Goal: Task Accomplishment & Management: Manage account settings

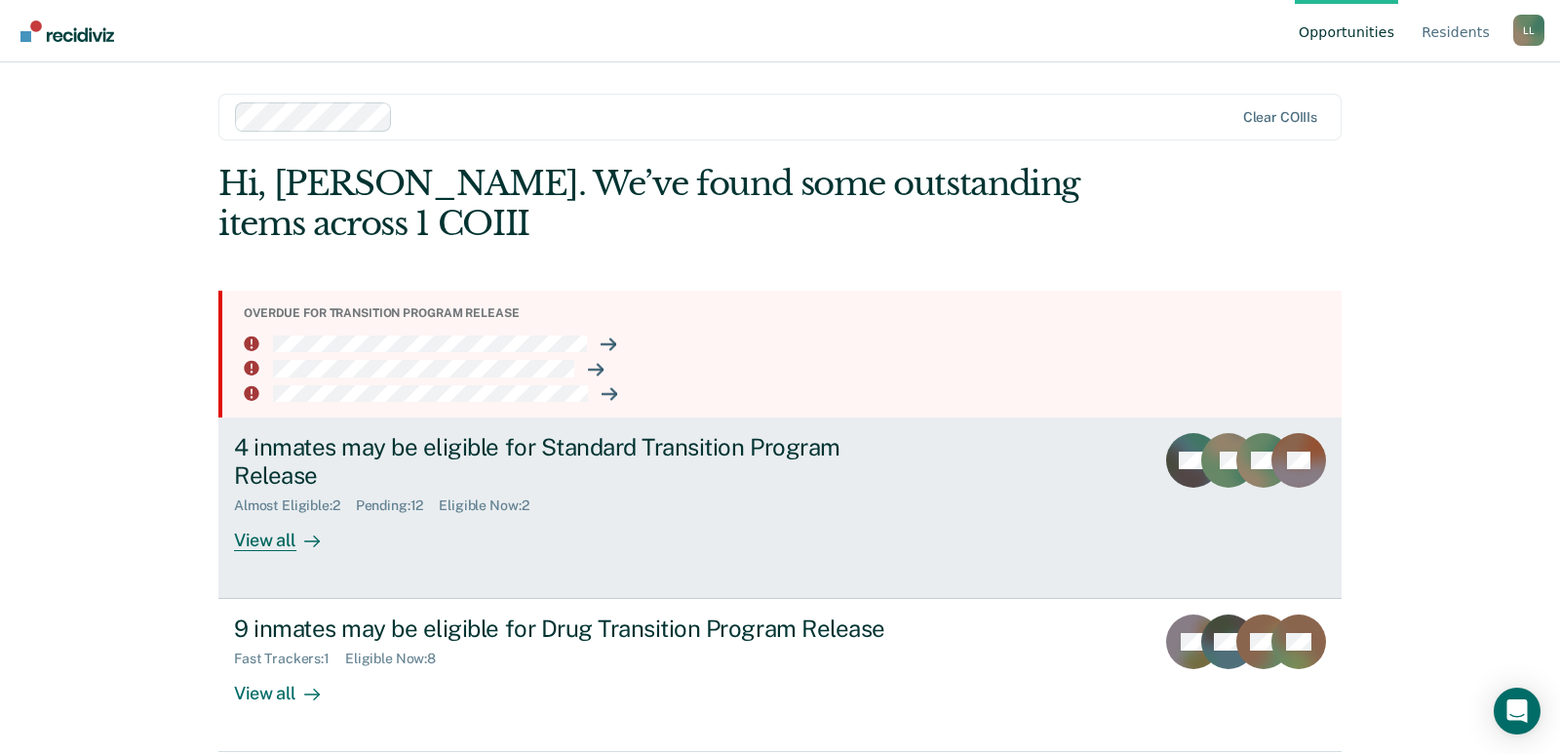
click at [267, 542] on div "View all" at bounding box center [288, 533] width 109 height 38
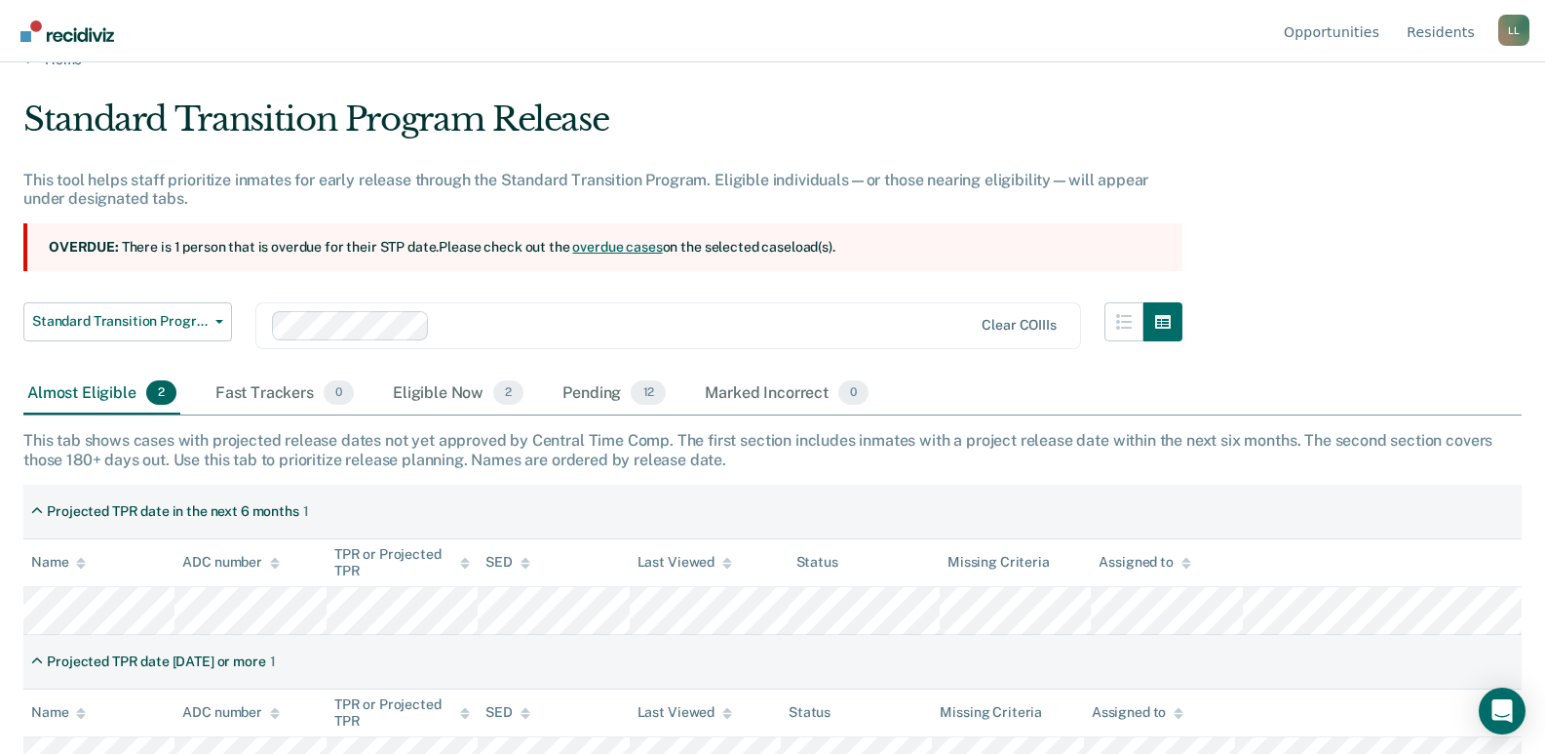
scroll to position [66, 0]
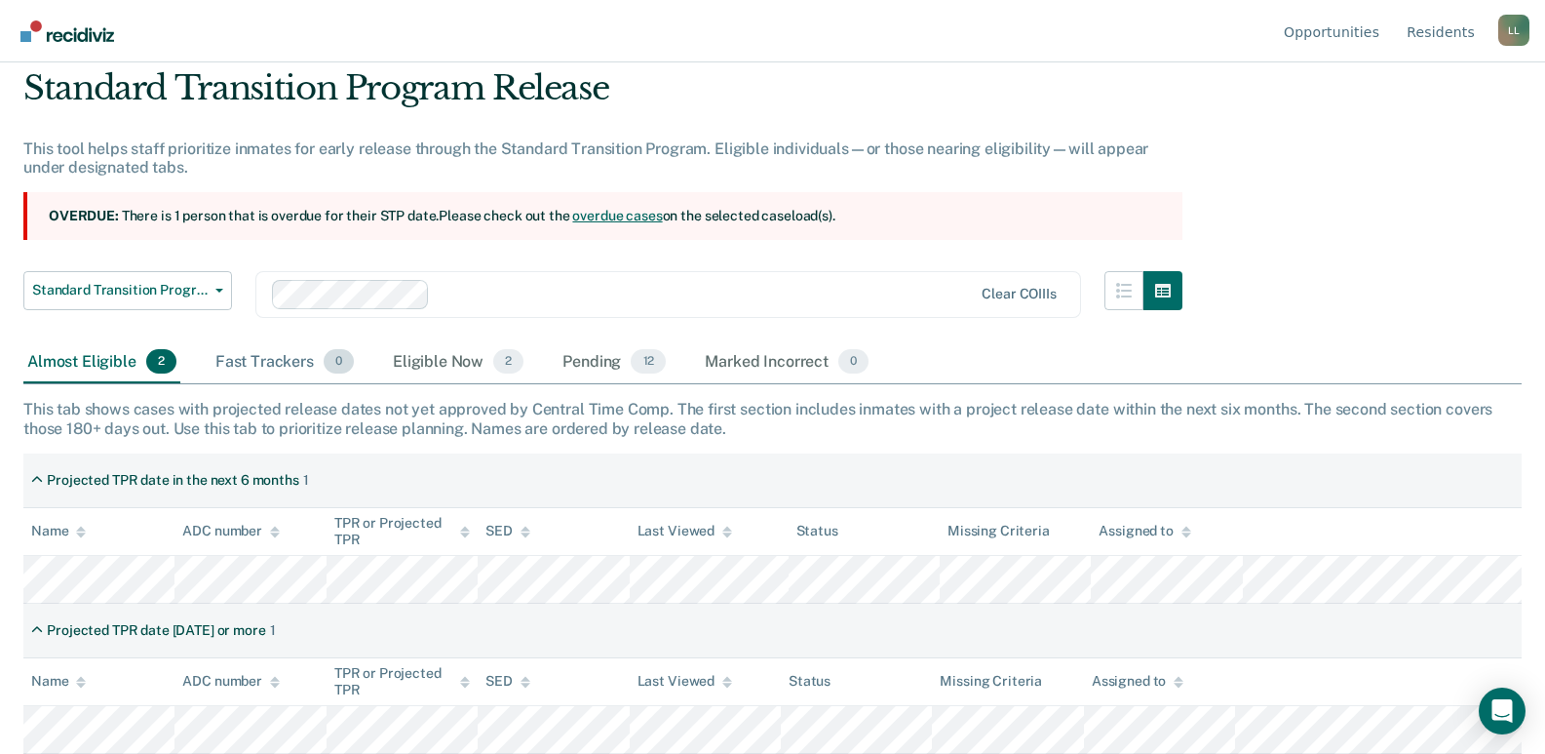
click at [267, 367] on div "Fast Trackers 0" at bounding box center [285, 362] width 146 height 43
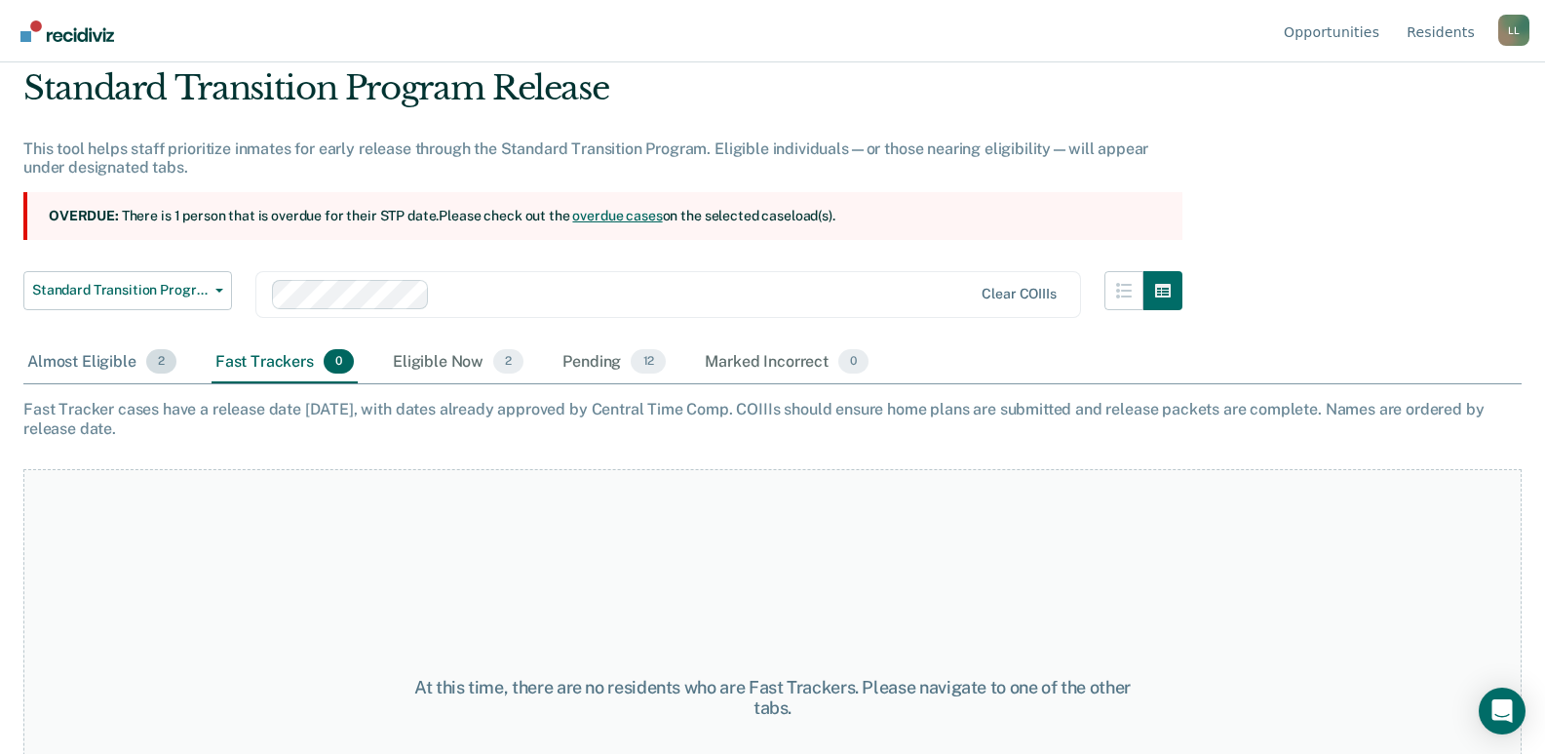
click at [113, 366] on div "Almost Eligible 2" at bounding box center [101, 362] width 157 height 43
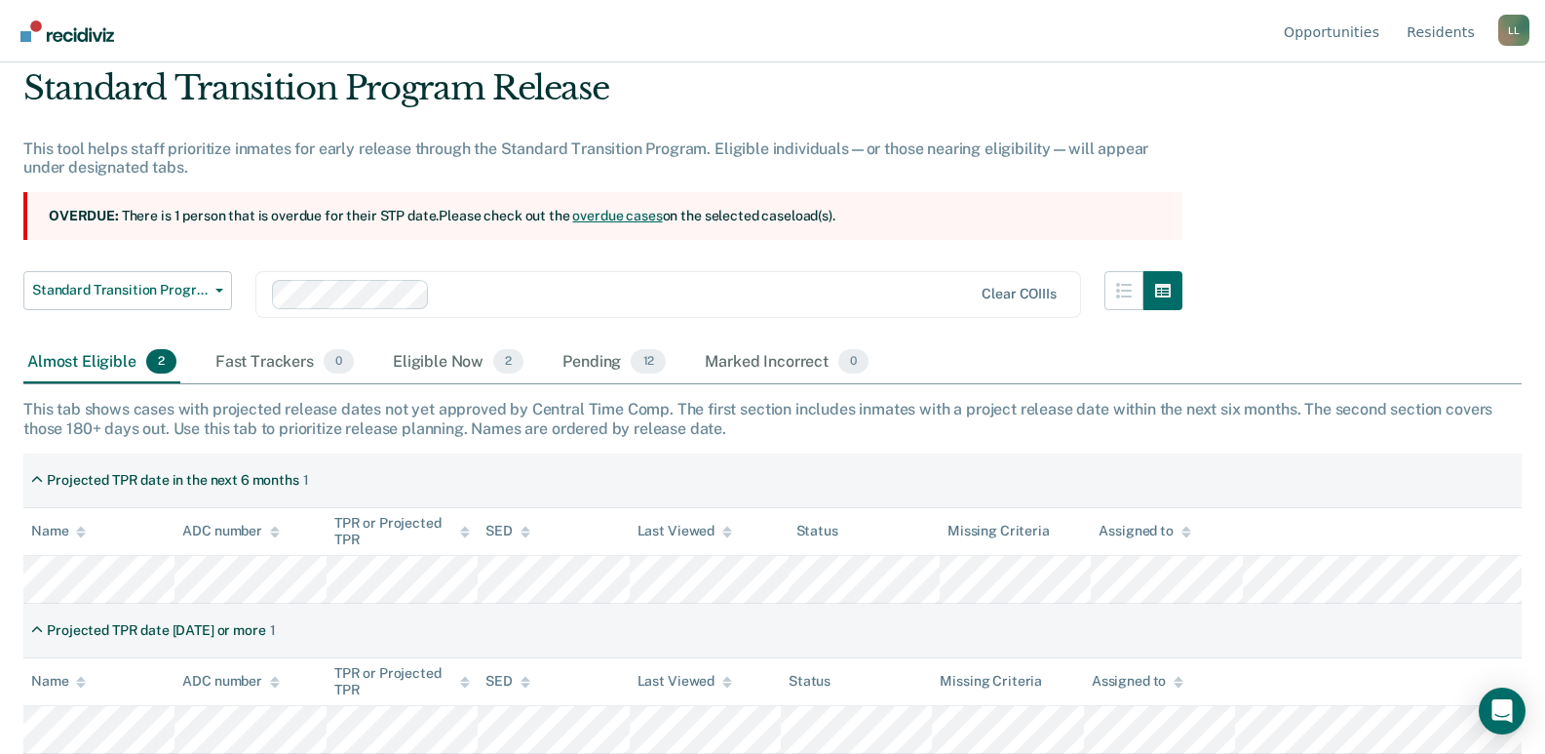
click at [272, 216] on section "Overdue: There is 1 person that is overdue for their STP date. Please check out…" at bounding box center [602, 216] width 1159 height 48
click at [928, 213] on section "Overdue: There is 1 person that is overdue for their STP date. Please check out…" at bounding box center [602, 216] width 1159 height 48
click at [596, 217] on link "overdue cases" at bounding box center [617, 216] width 90 height 16
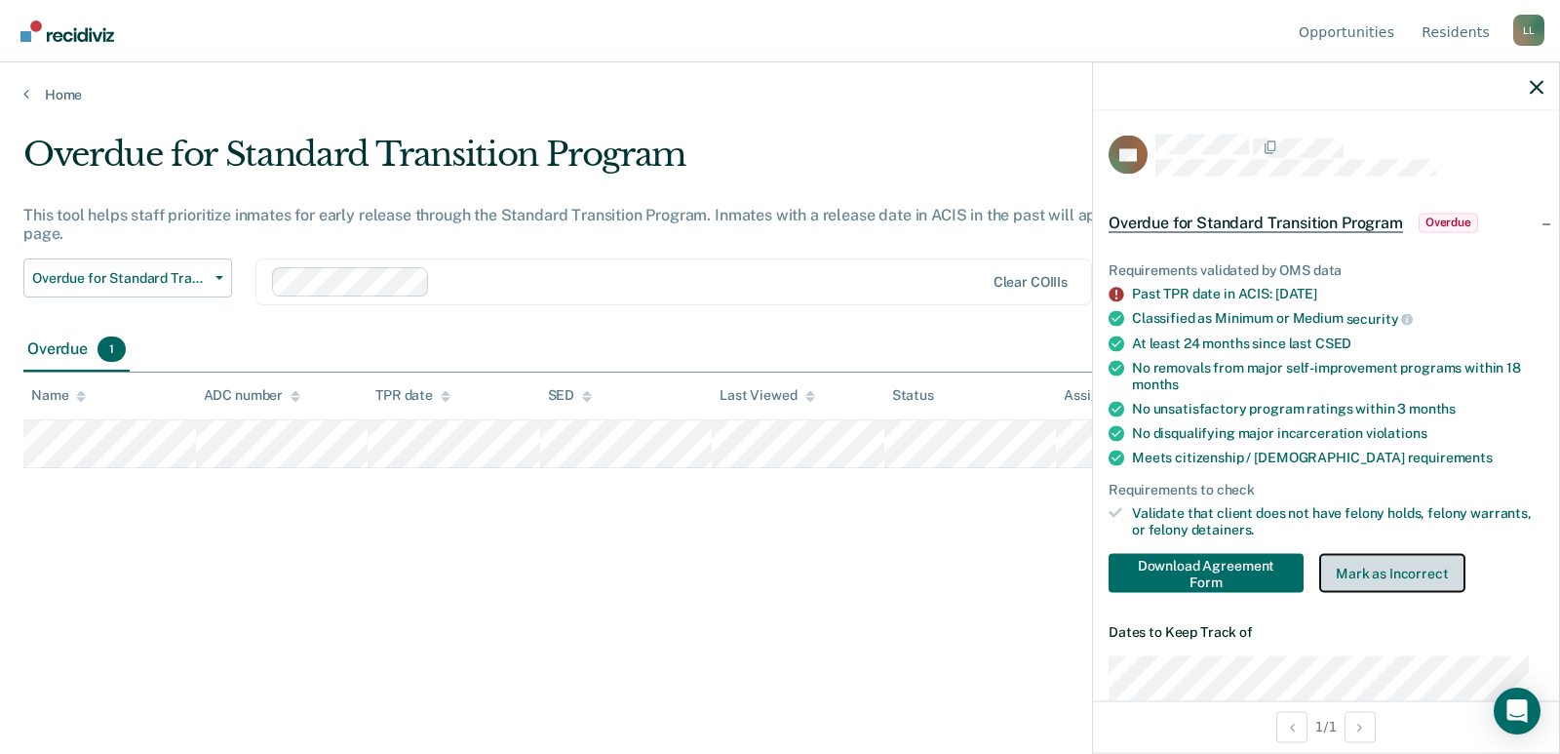
click at [1417, 576] on button "Mark as Incorrect" at bounding box center [1392, 572] width 146 height 39
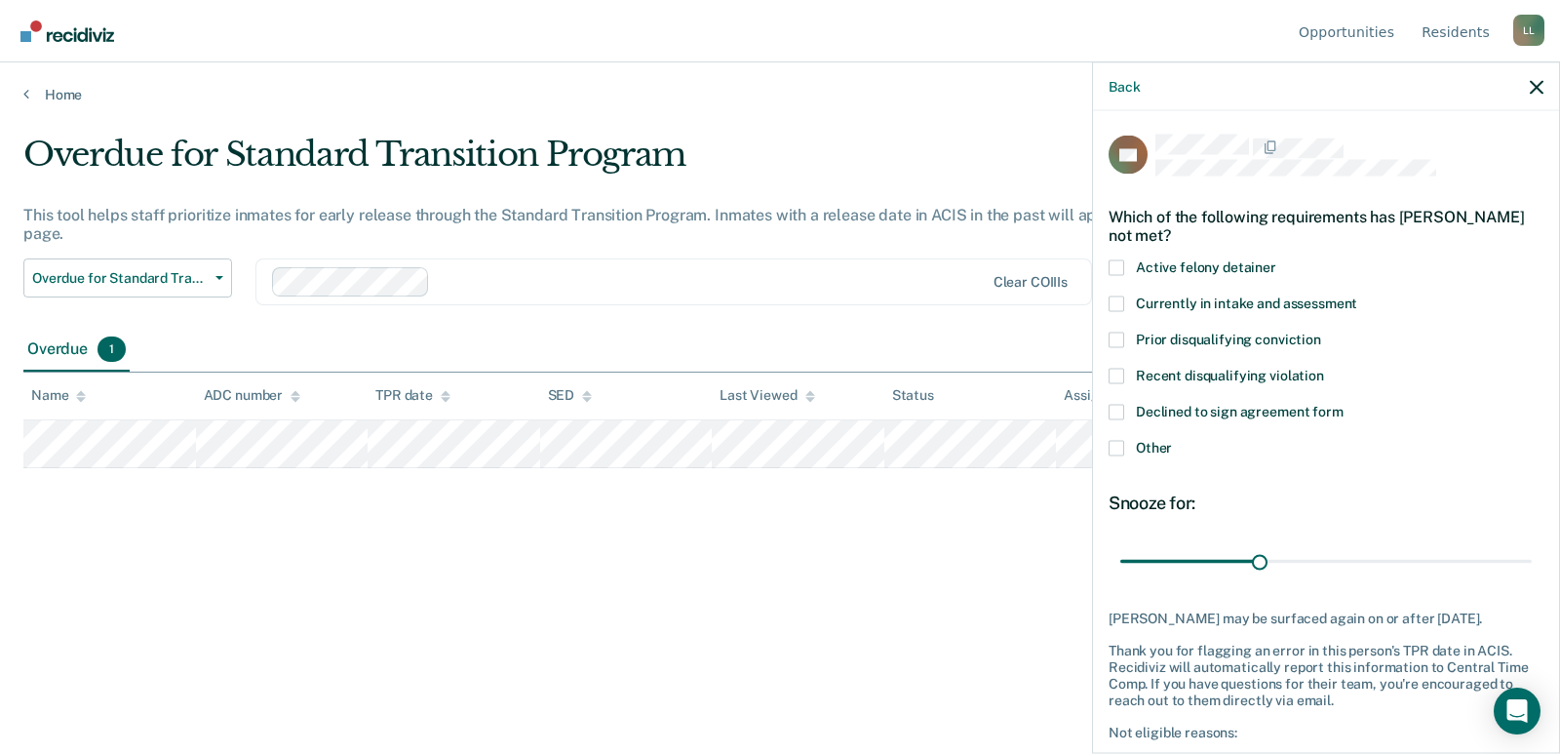
click at [1178, 500] on div "Snooze for:" at bounding box center [1325, 501] width 435 height 21
drag, startPoint x: 1254, startPoint y: 555, endPoint x: 1180, endPoint y: 532, distance: 77.4
type input "2"
click at [1180, 544] on input "range" at bounding box center [1325, 561] width 411 height 34
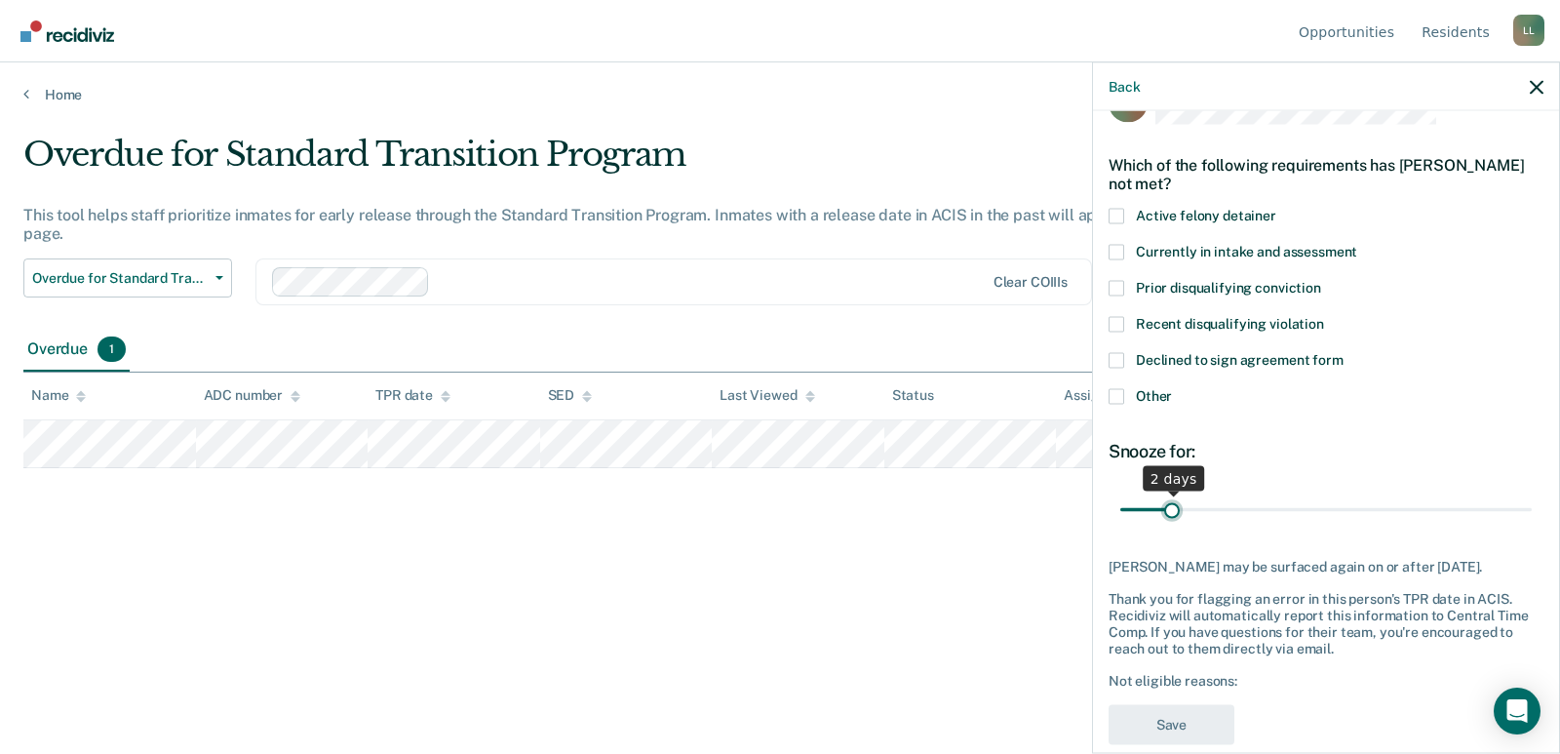
scroll to position [80, 0]
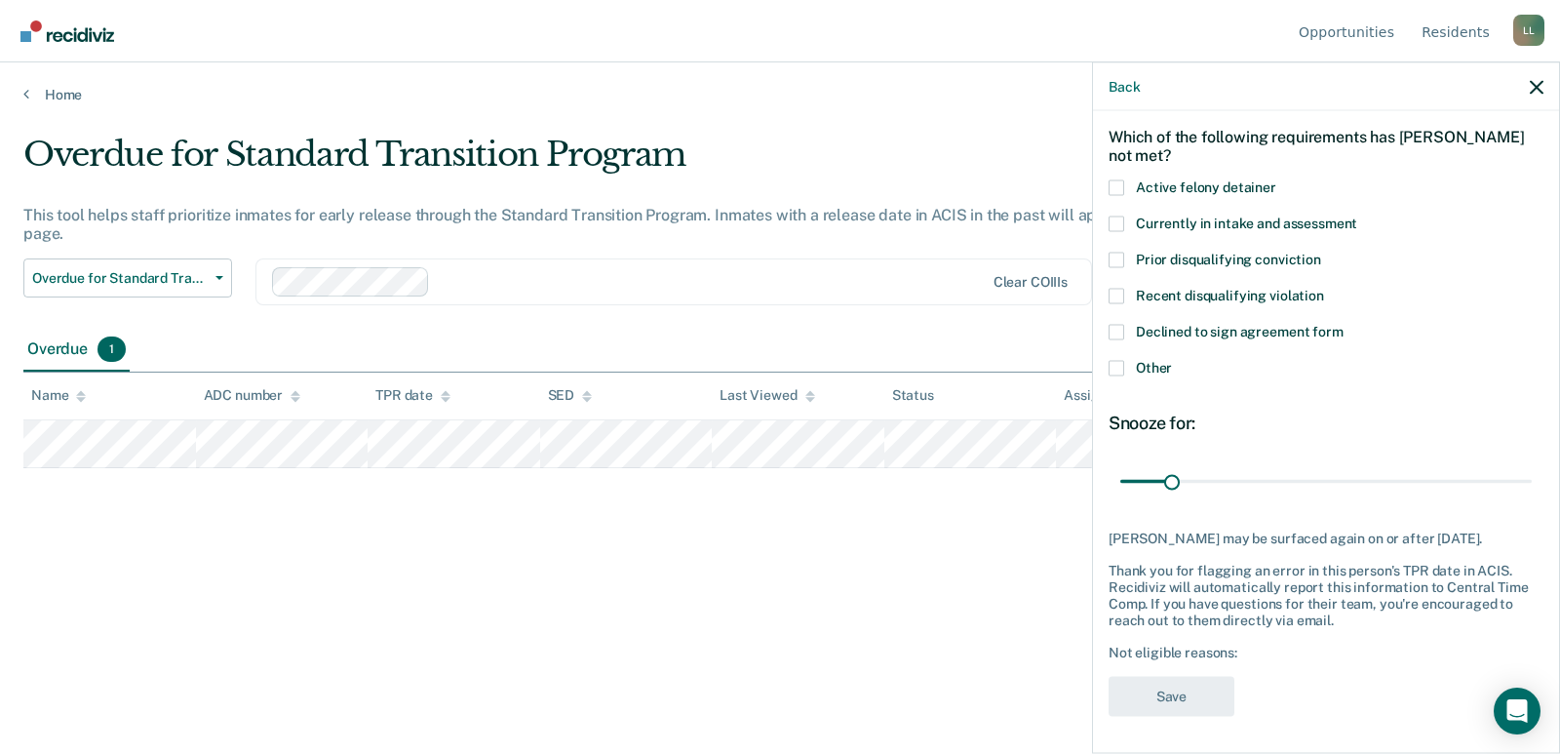
click at [1115, 373] on span at bounding box center [1116, 368] width 16 height 16
click at [1172, 360] on input "Other" at bounding box center [1172, 360] width 0 height 0
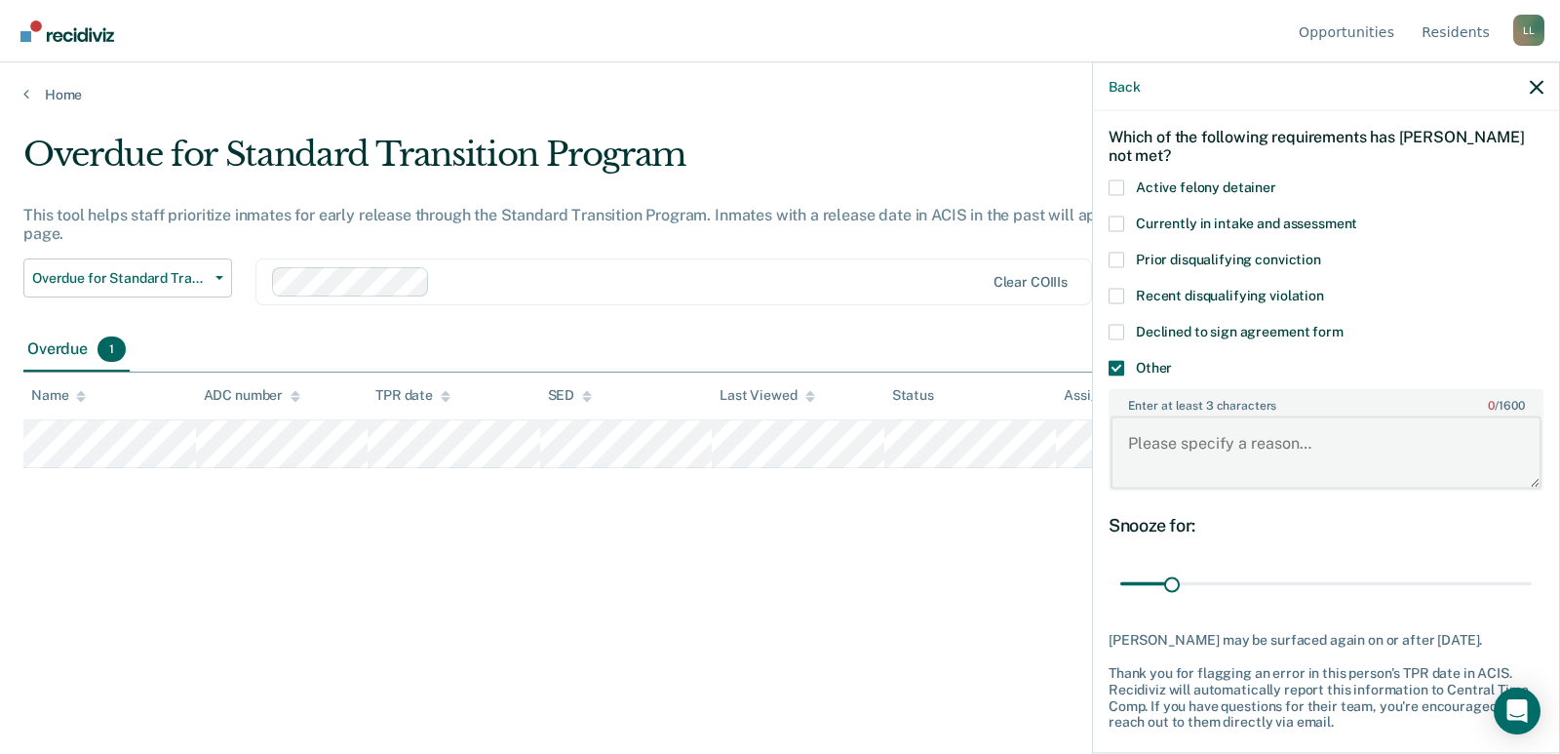
click at [1188, 455] on textarea "Enter at least 3 characters 0 / 1600" at bounding box center [1325, 452] width 431 height 72
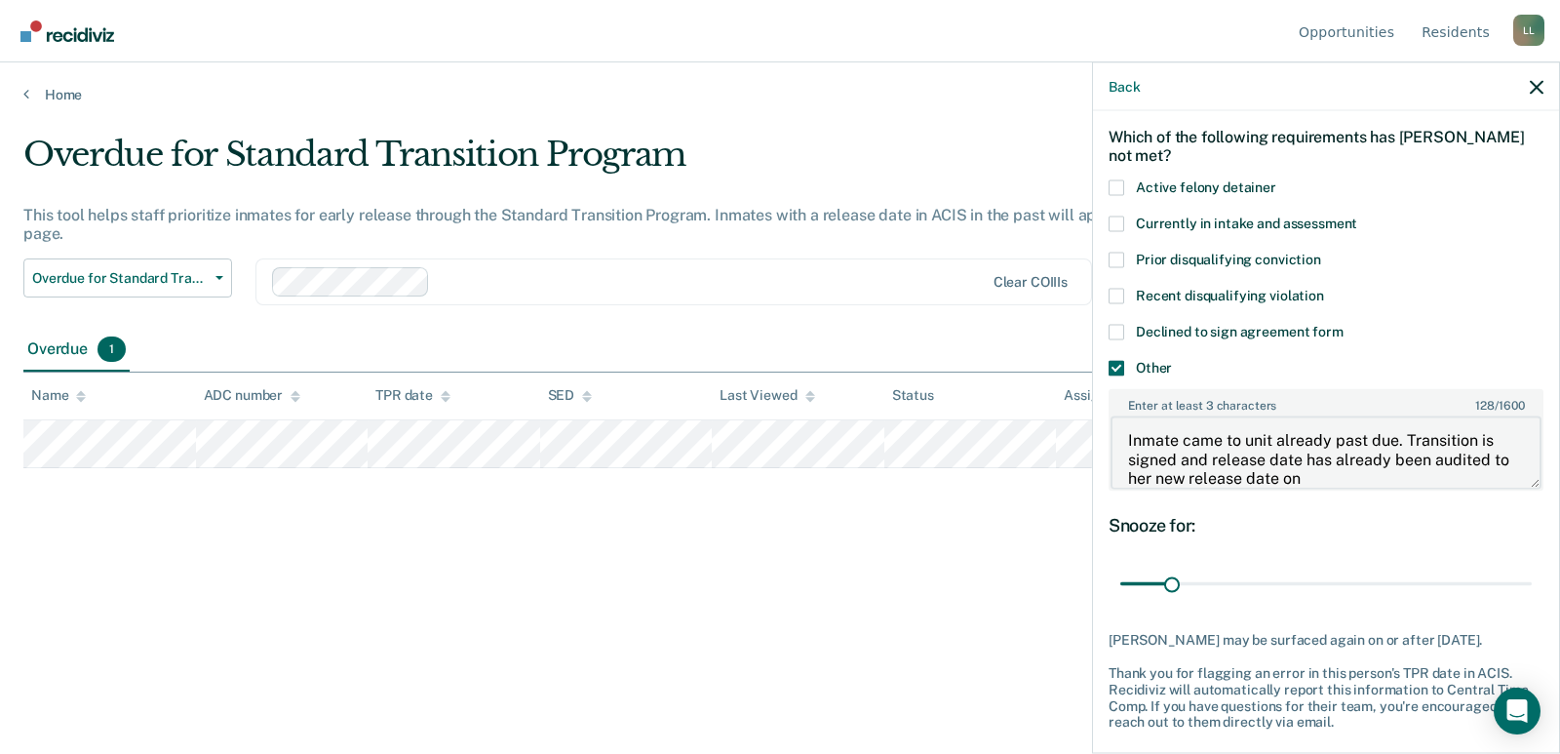
click at [1348, 481] on textarea "Inmate came to unit already past due. Transition is signed and release date has…" at bounding box center [1325, 452] width 431 height 72
type textarea "Inmate came to unit already past due. Transition is signed and release date has…"
drag, startPoint x: 1168, startPoint y: 576, endPoint x: 1504, endPoint y: 573, distance: 336.3
type input "10"
click at [1504, 573] on input "range" at bounding box center [1325, 583] width 411 height 34
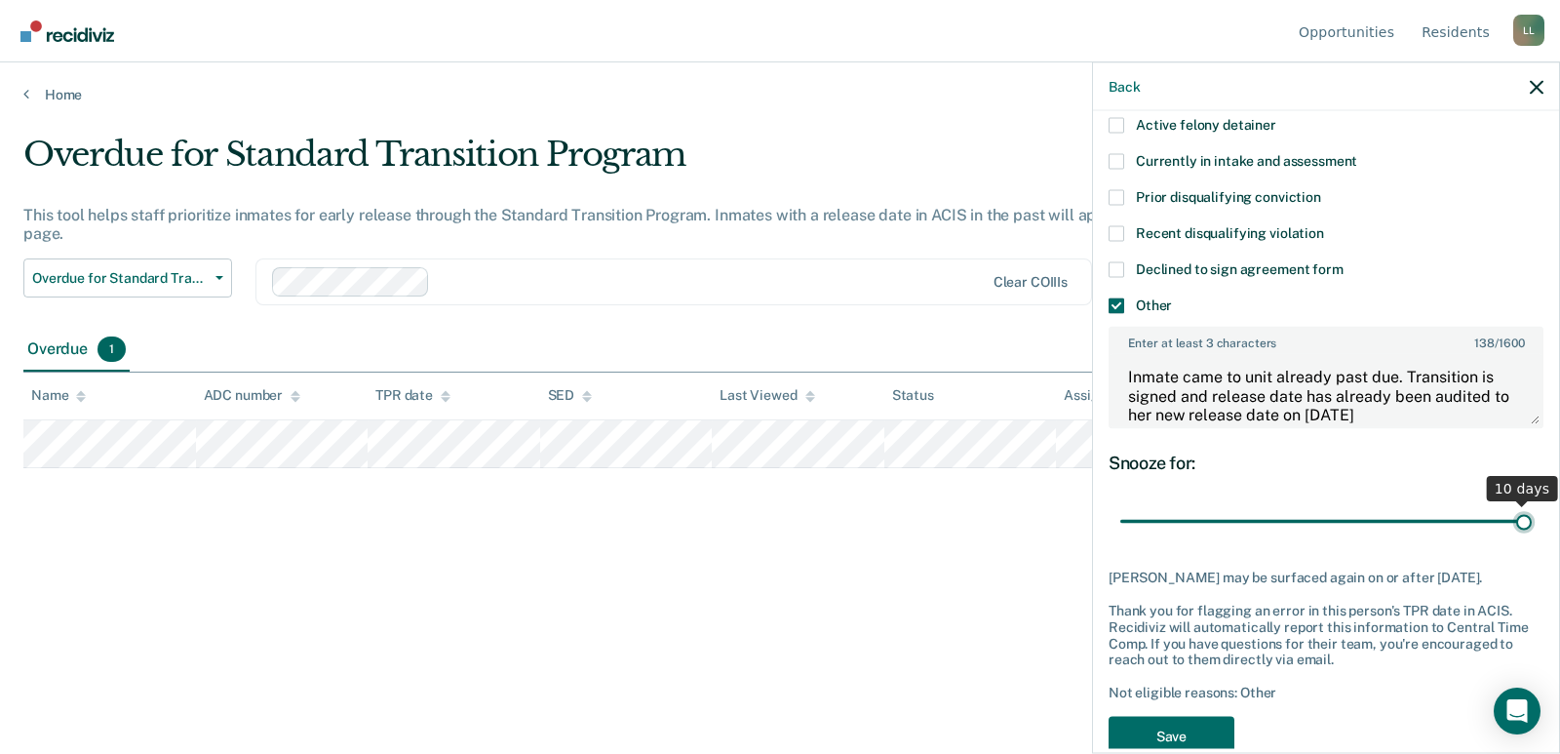
scroll to position [182, 0]
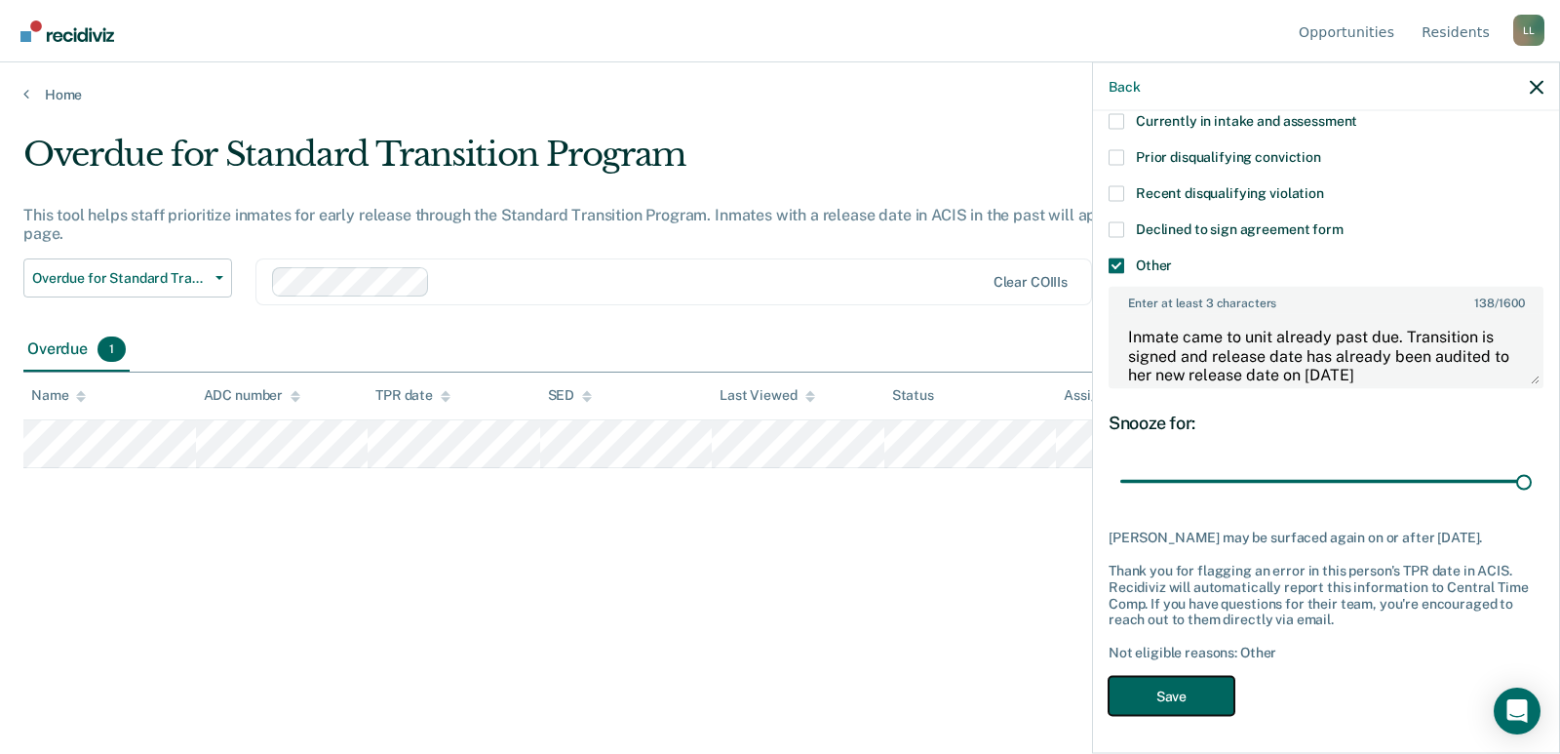
click at [1171, 697] on button "Save" at bounding box center [1171, 696] width 126 height 40
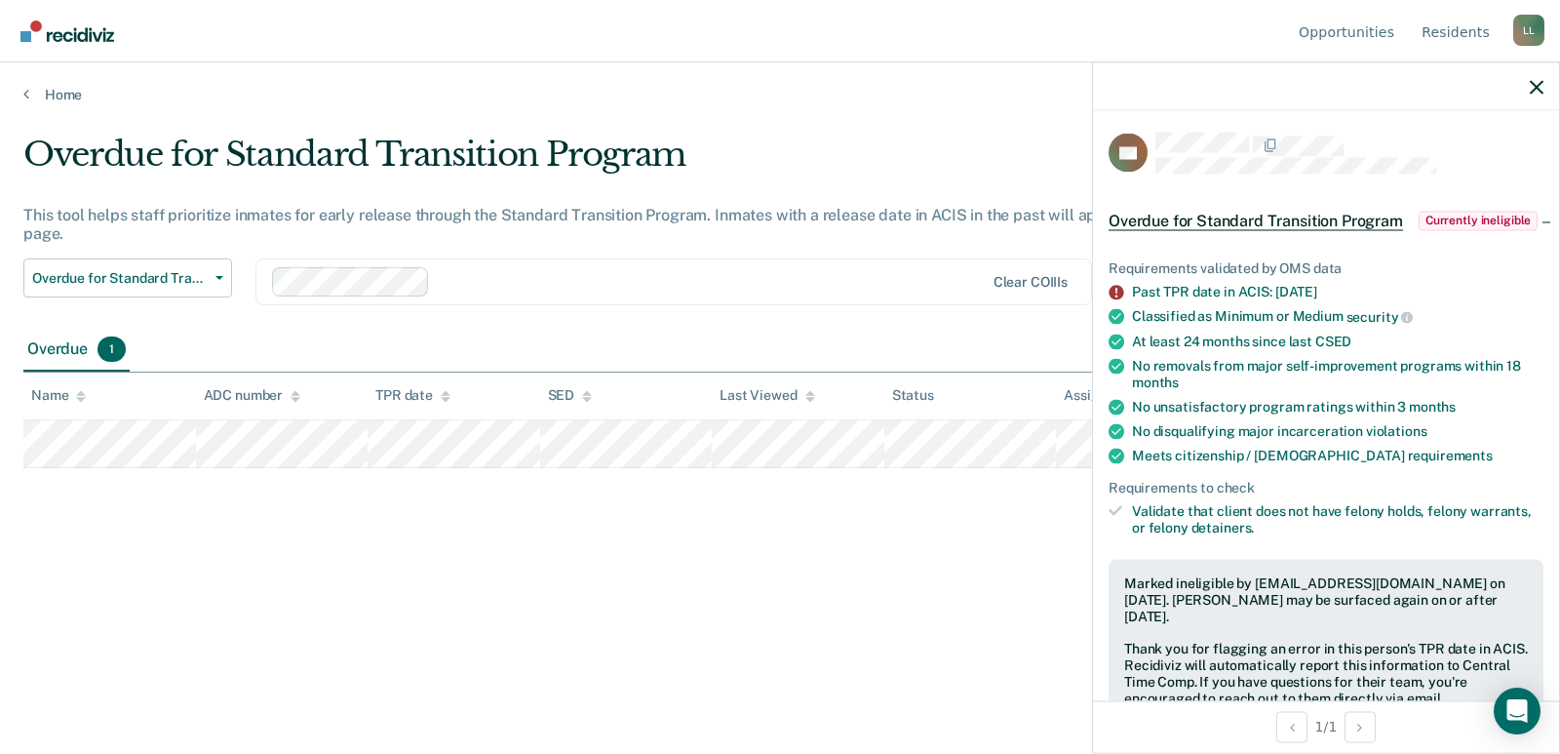
scroll to position [0, 0]
click at [1418, 232] on span "Currently ineligible" at bounding box center [1478, 222] width 120 height 19
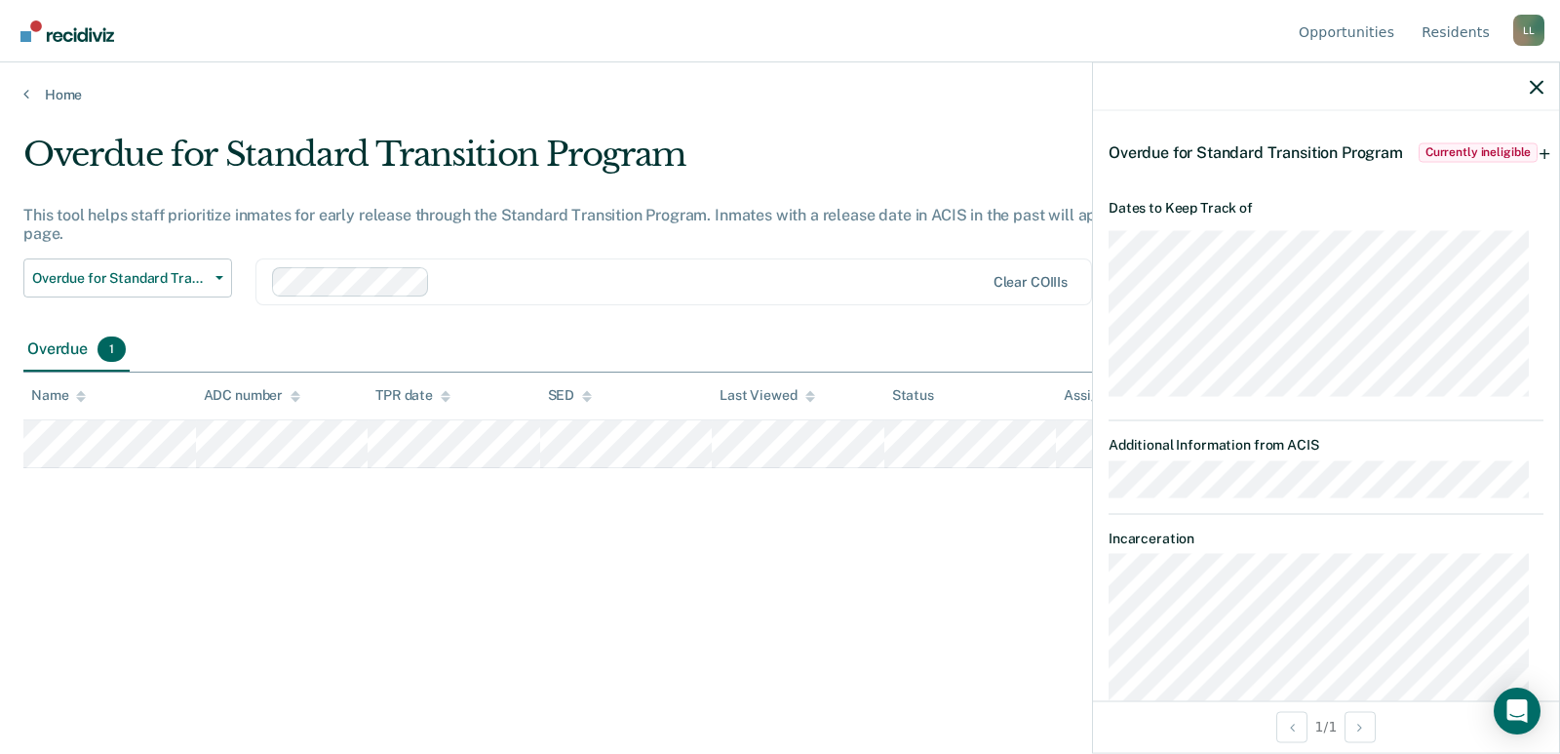
scroll to position [154, 0]
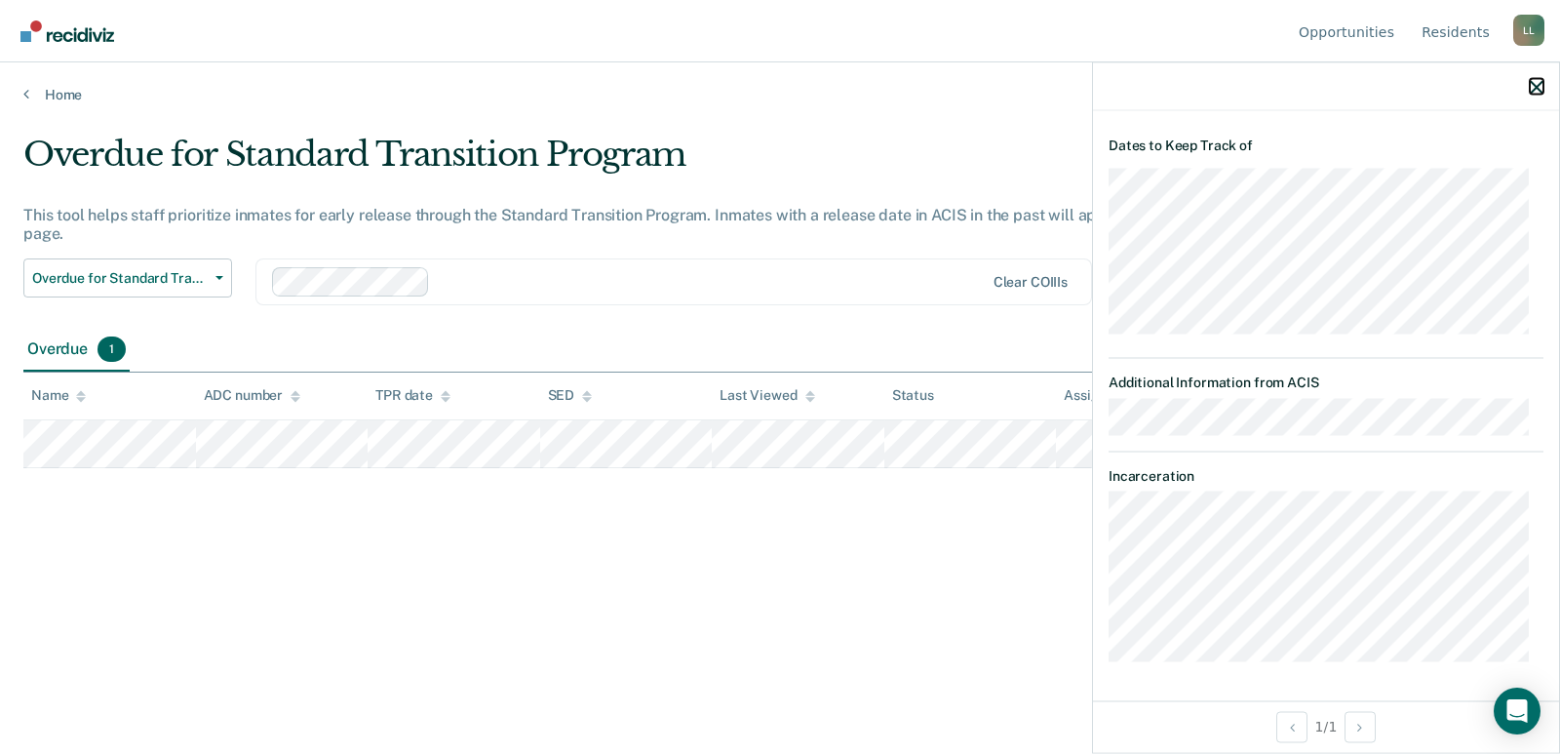
click at [1536, 90] on icon "button" at bounding box center [1537, 87] width 14 height 14
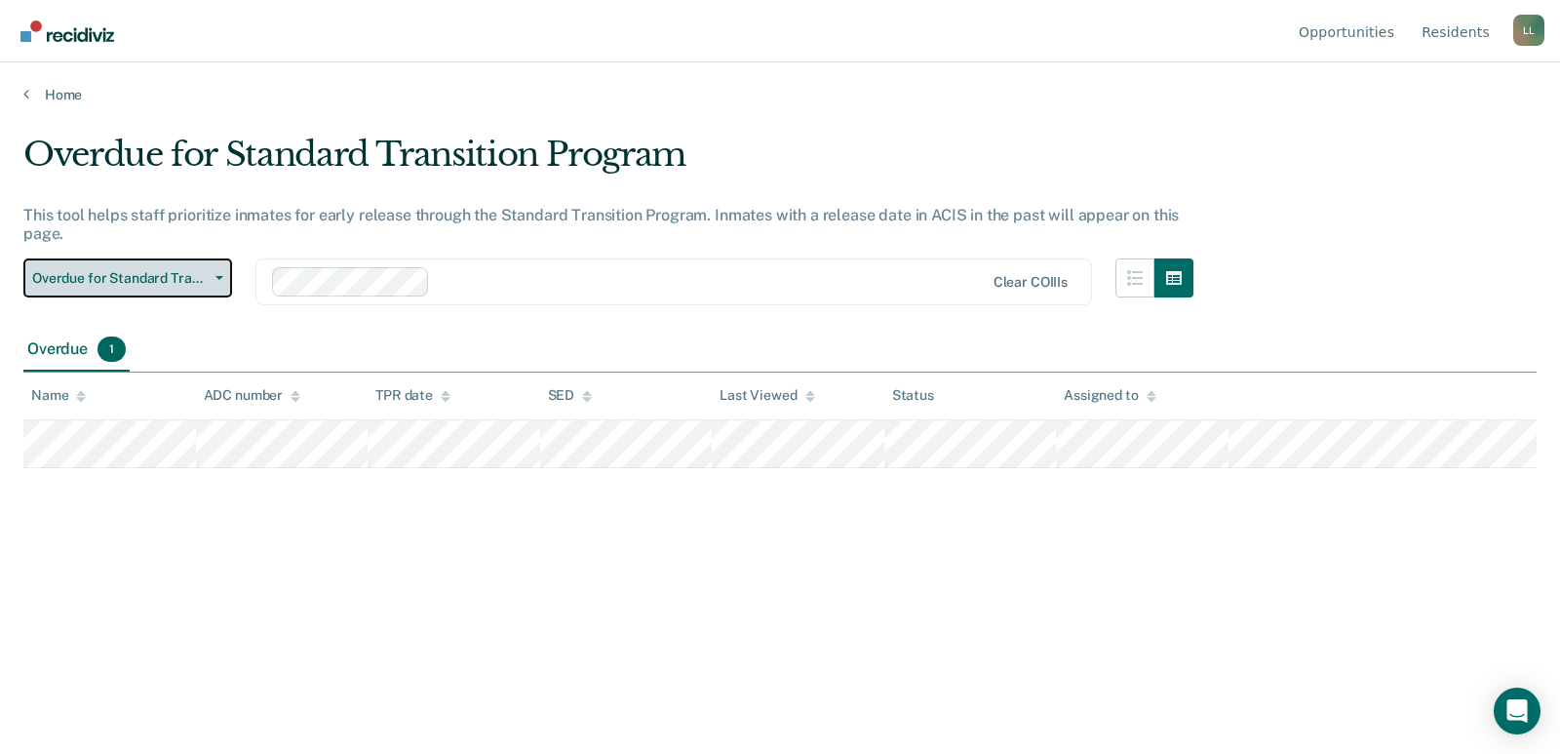
click at [174, 283] on span "Overdue for Standard Transition Program" at bounding box center [119, 278] width 175 height 17
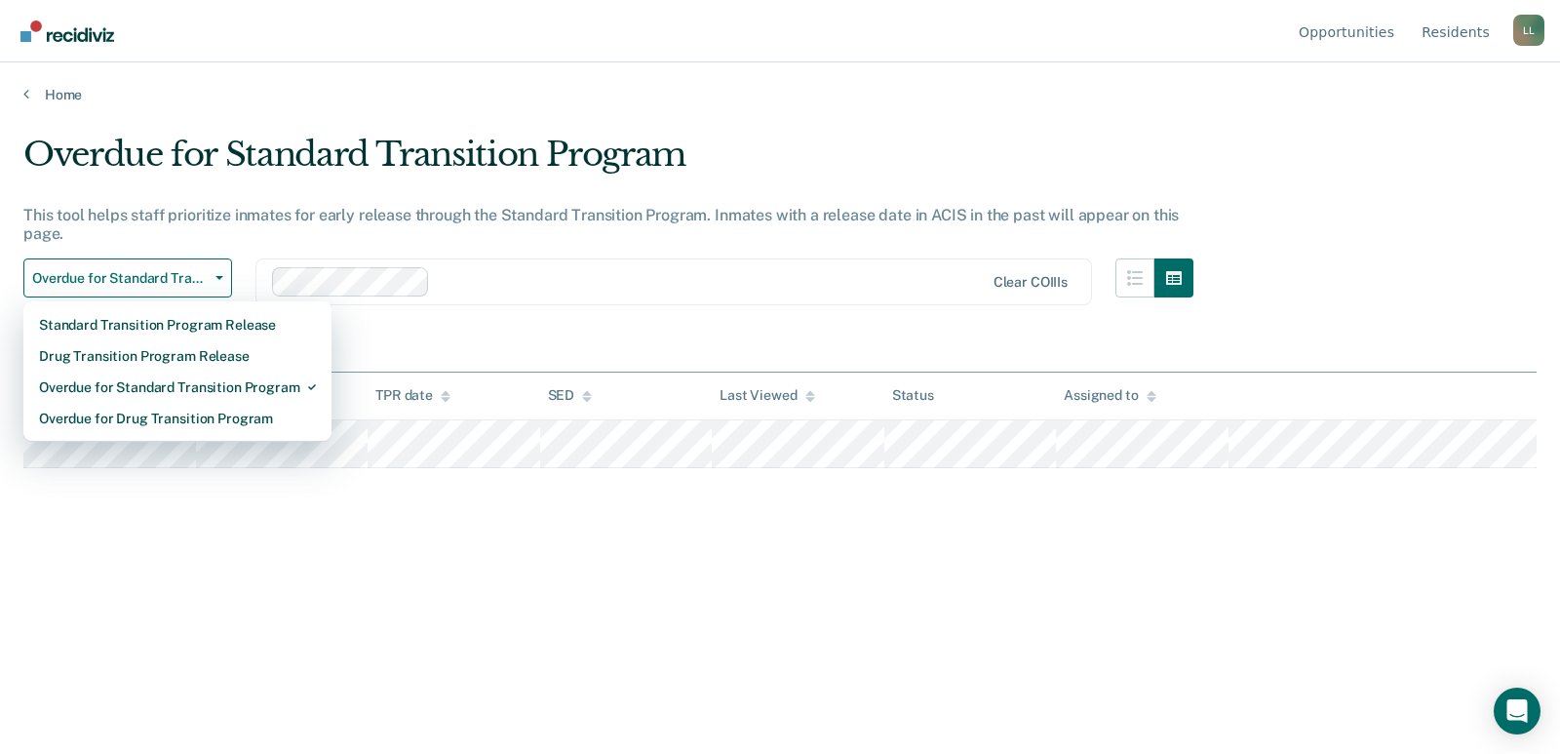
click at [492, 340] on div "Overdue 1" at bounding box center [779, 351] width 1513 height 44
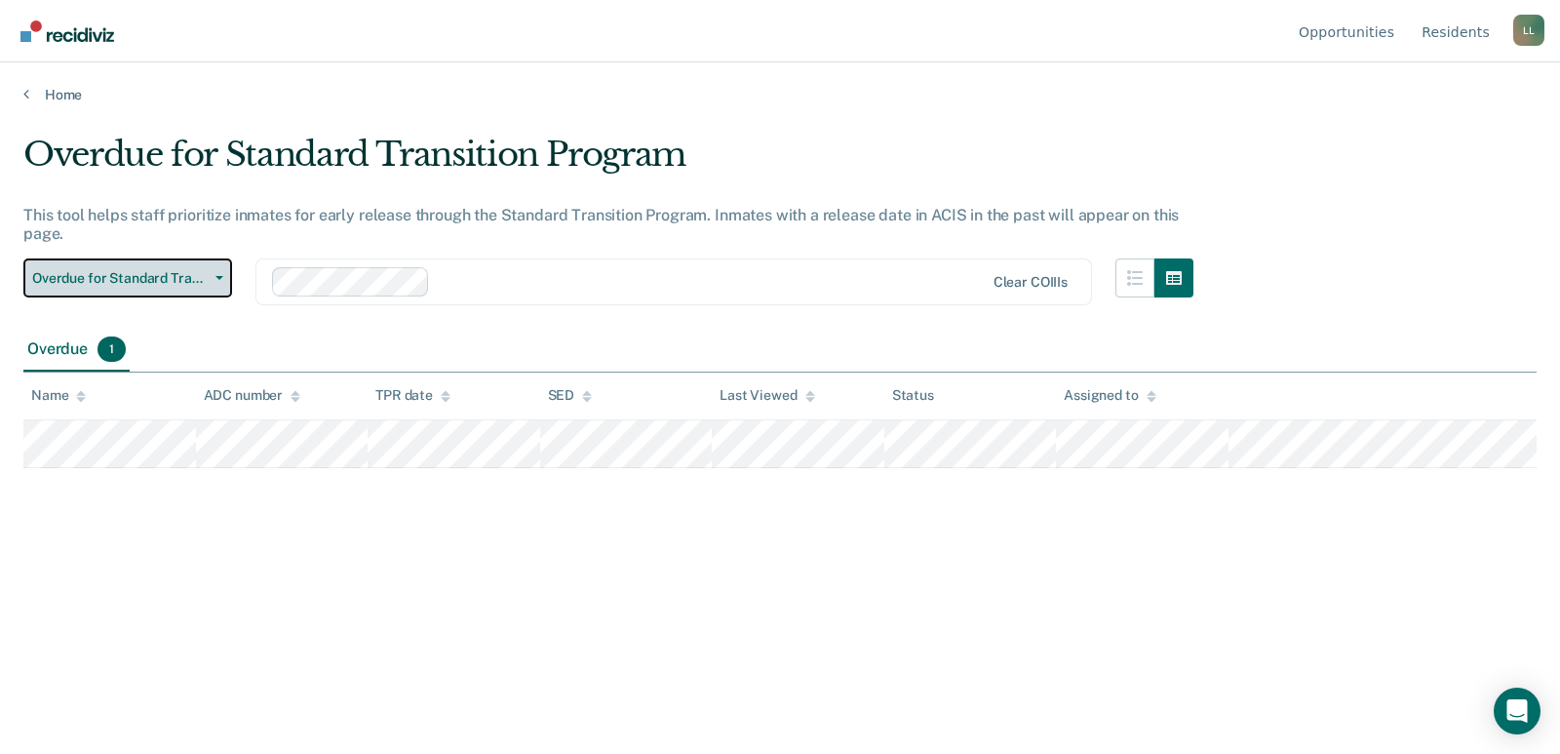
click at [190, 289] on button "Overdue for Standard Transition Program" at bounding box center [127, 277] width 209 height 39
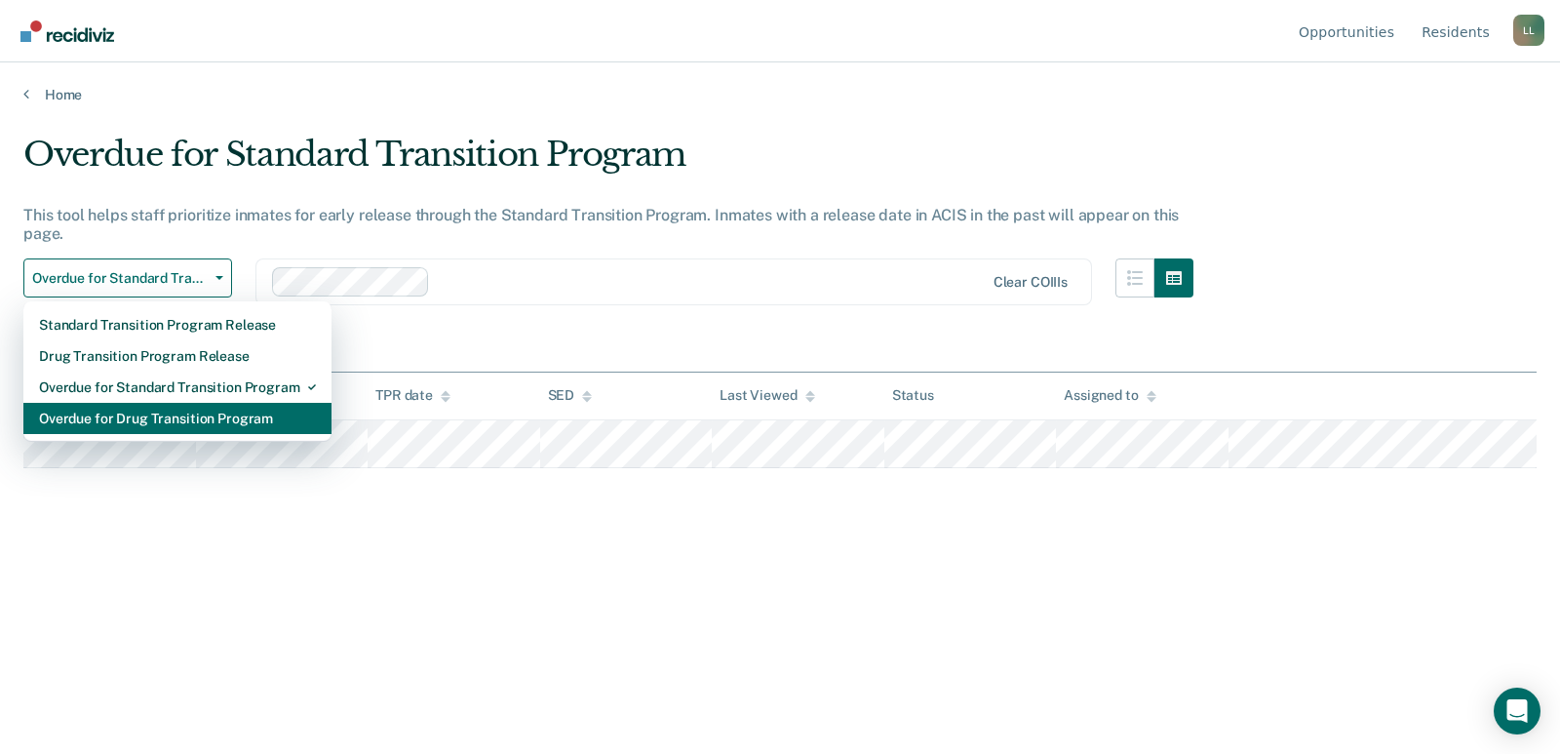
click at [221, 425] on div "Overdue for Drug Transition Program" at bounding box center [177, 418] width 277 height 31
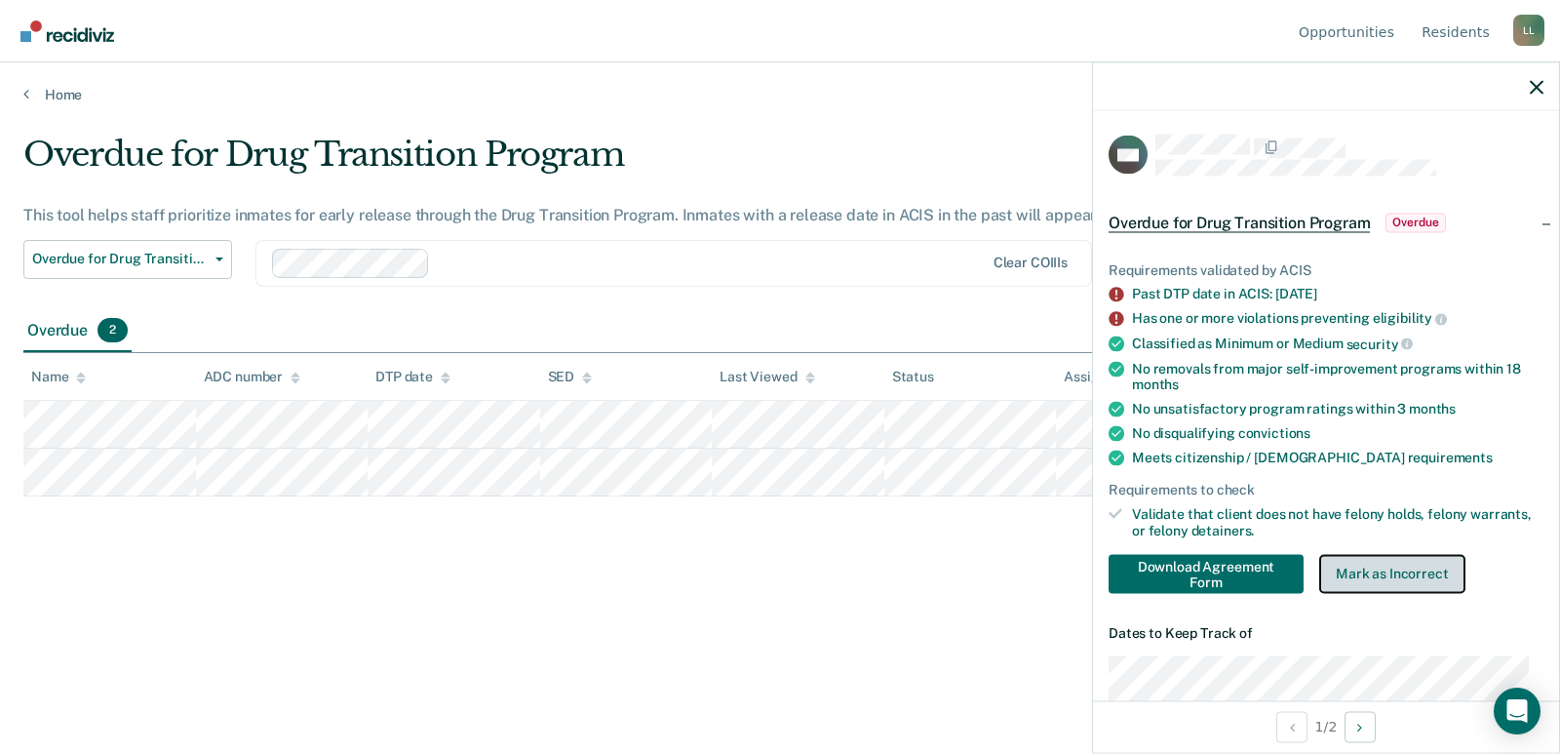
click at [1366, 573] on button "Mark as Incorrect" at bounding box center [1392, 573] width 146 height 39
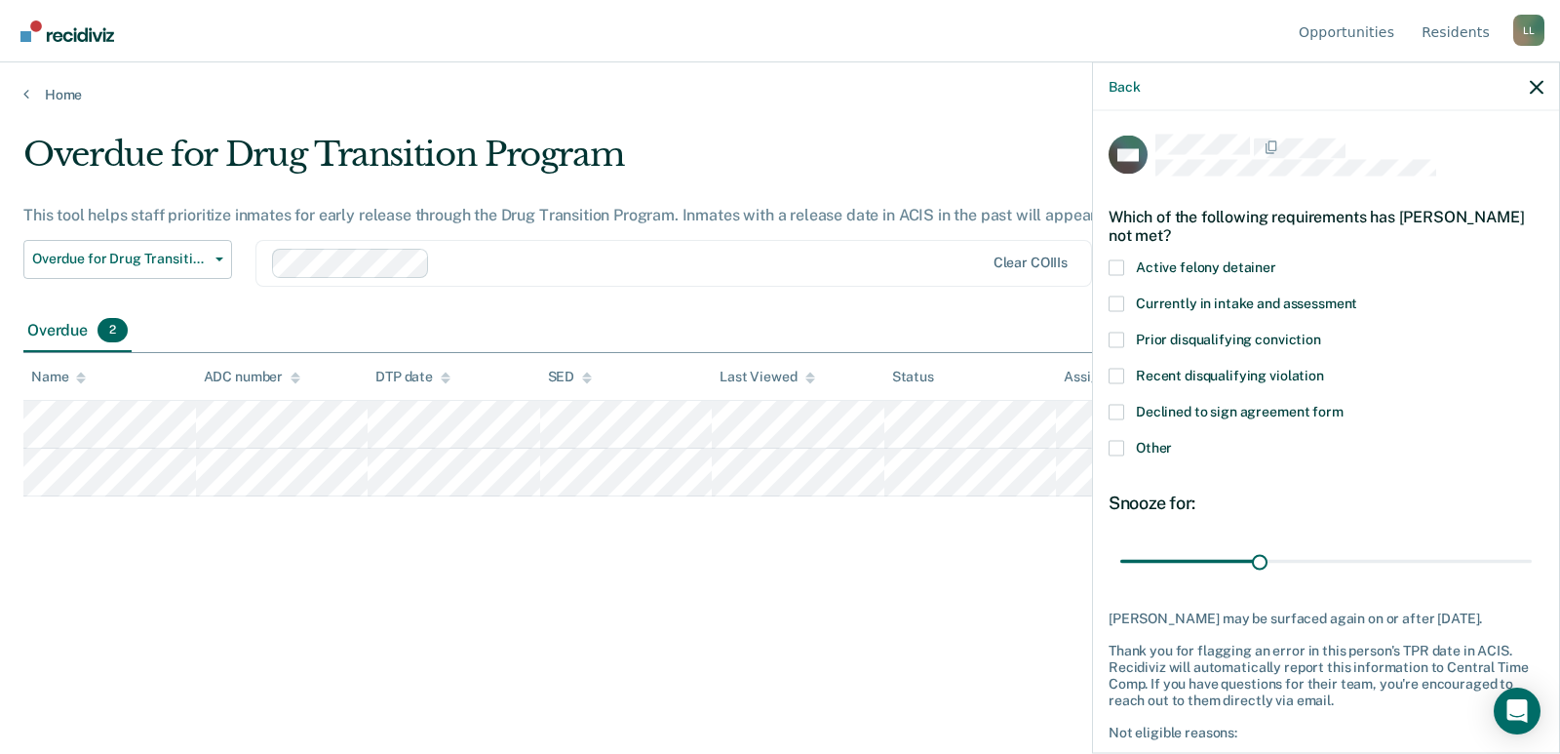
click at [1118, 407] on span at bounding box center [1116, 412] width 16 height 16
click at [1343, 404] on input "Declined to sign agreement form" at bounding box center [1343, 404] width 0 height 0
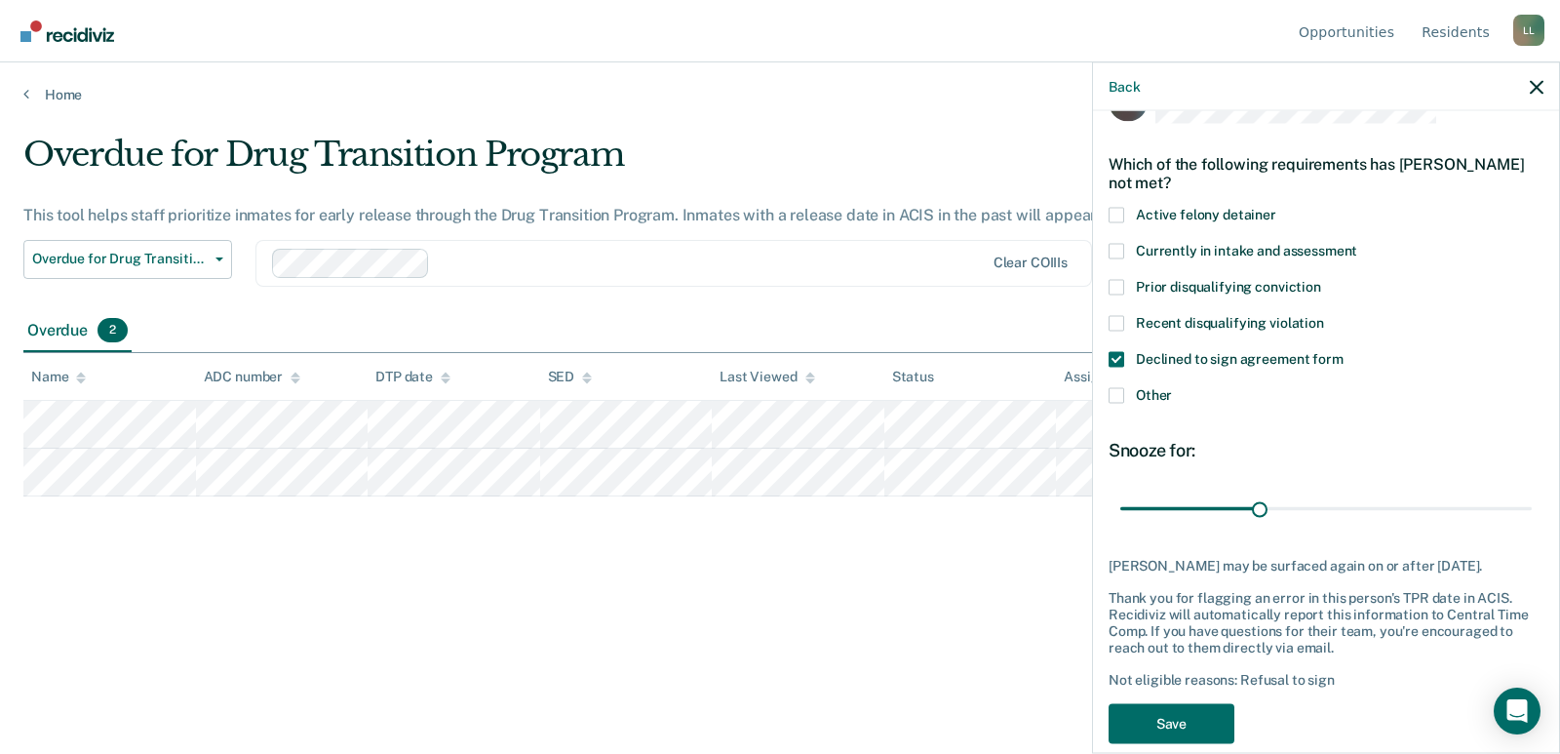
scroll to position [80, 0]
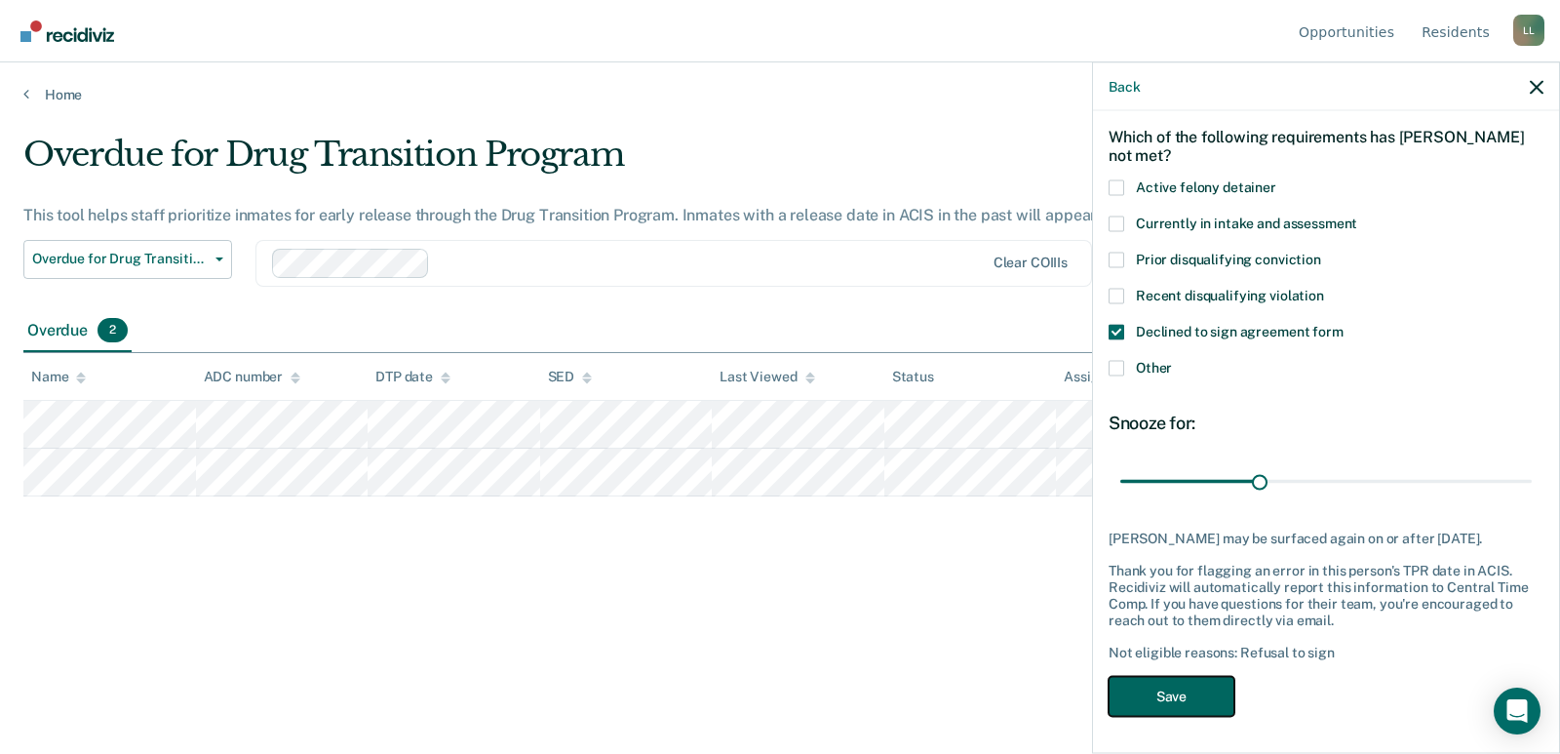
click at [1186, 690] on button "Save" at bounding box center [1171, 696] width 126 height 40
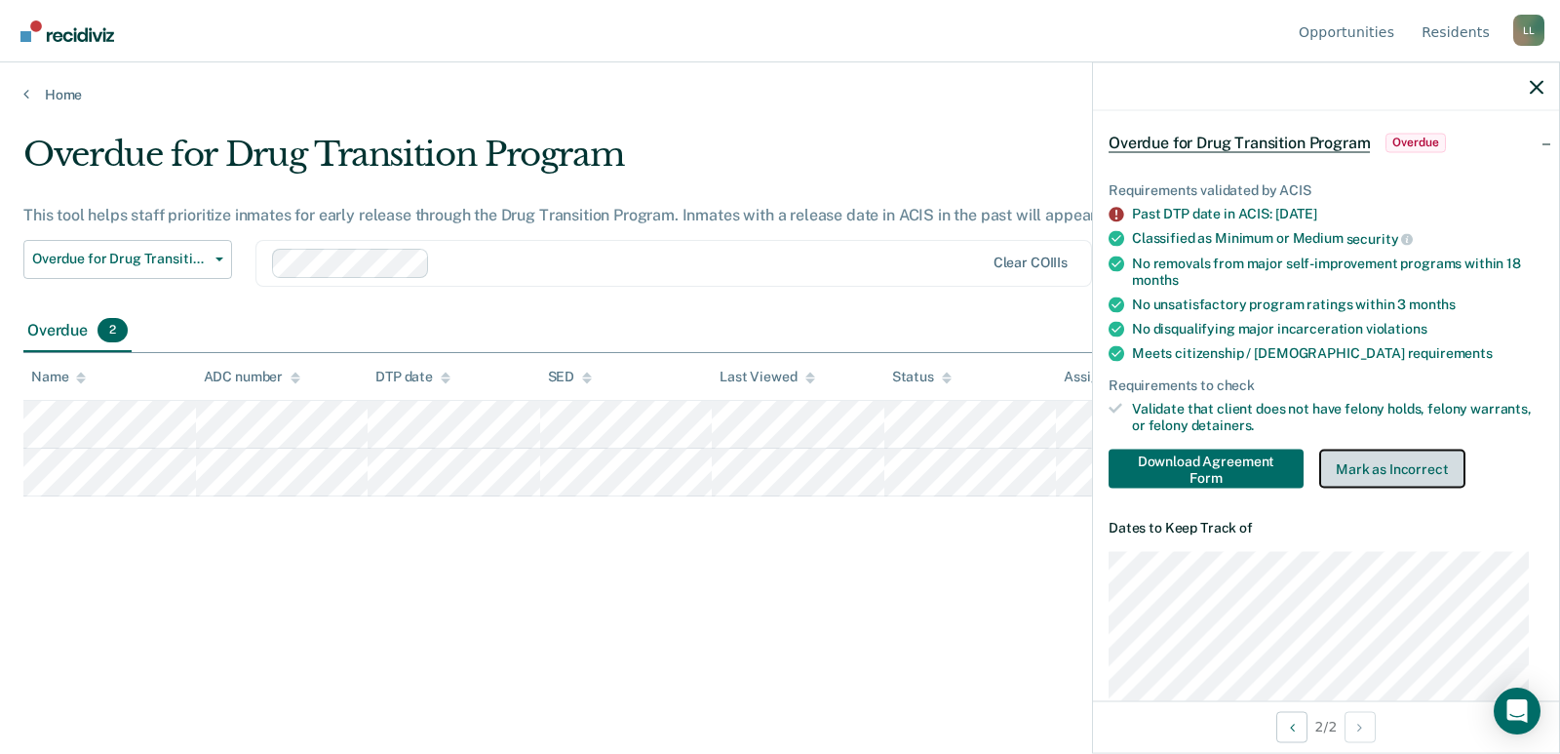
click at [1379, 469] on button "Mark as Incorrect" at bounding box center [1392, 467] width 146 height 39
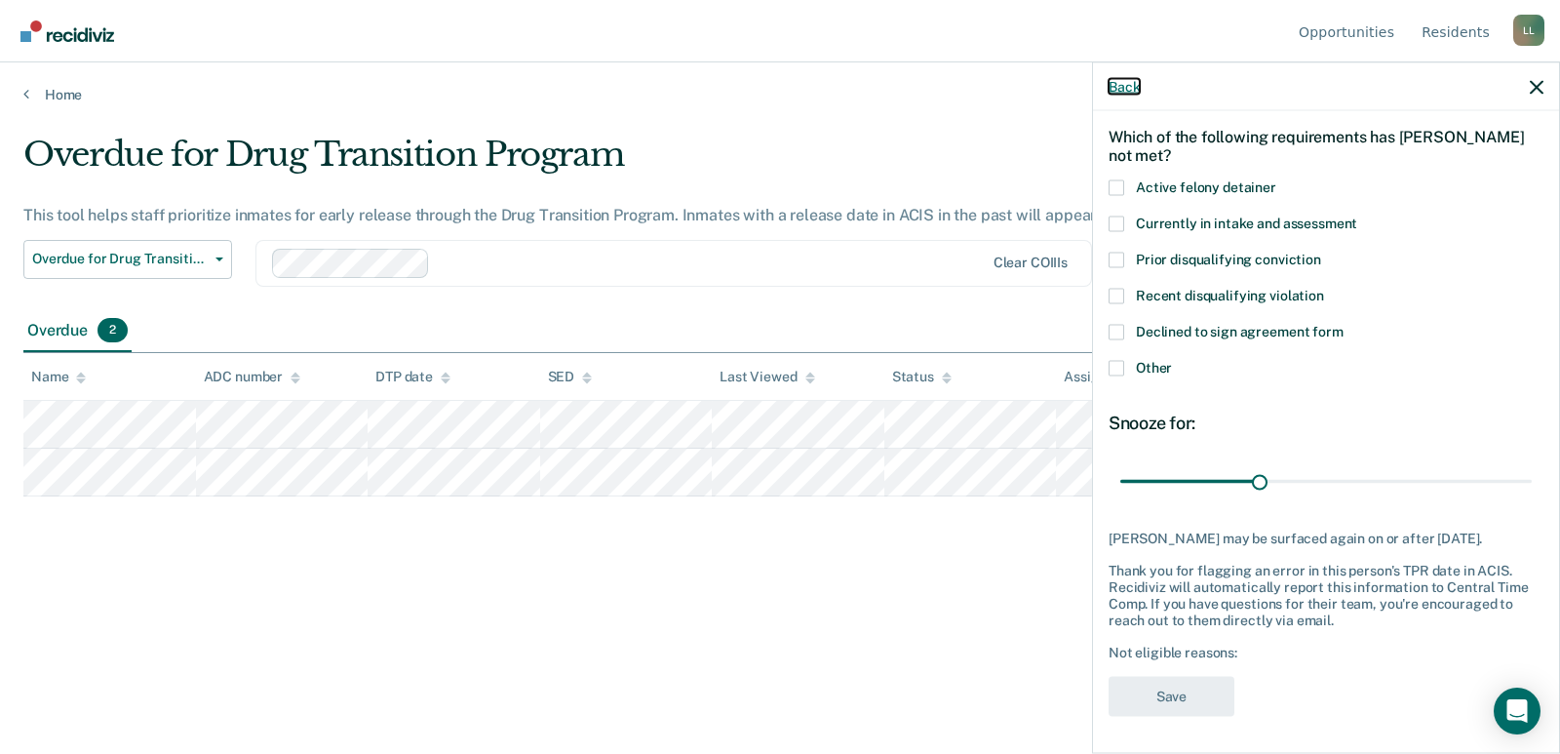
click at [1123, 83] on button "Back" at bounding box center [1123, 86] width 31 height 17
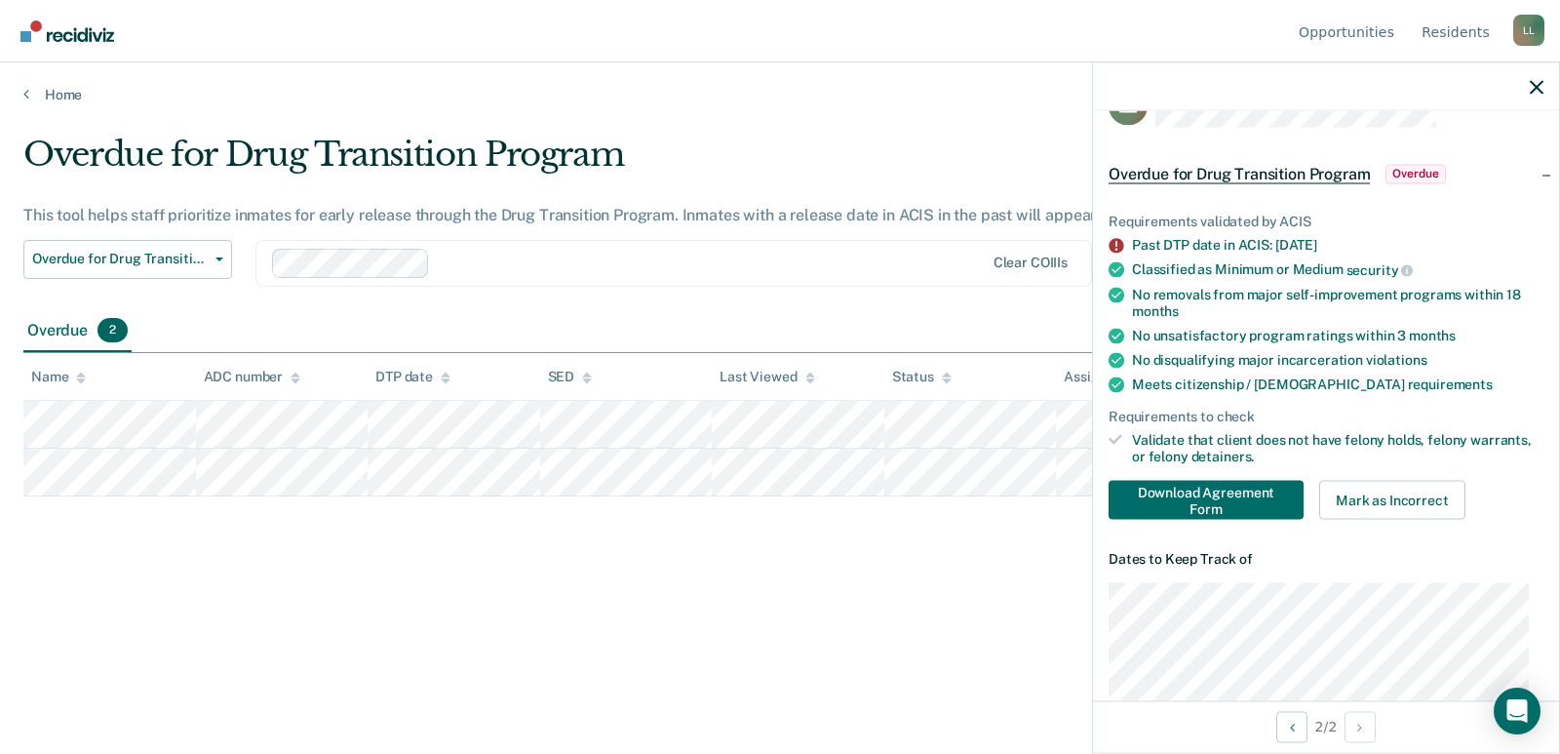
scroll to position [97, 0]
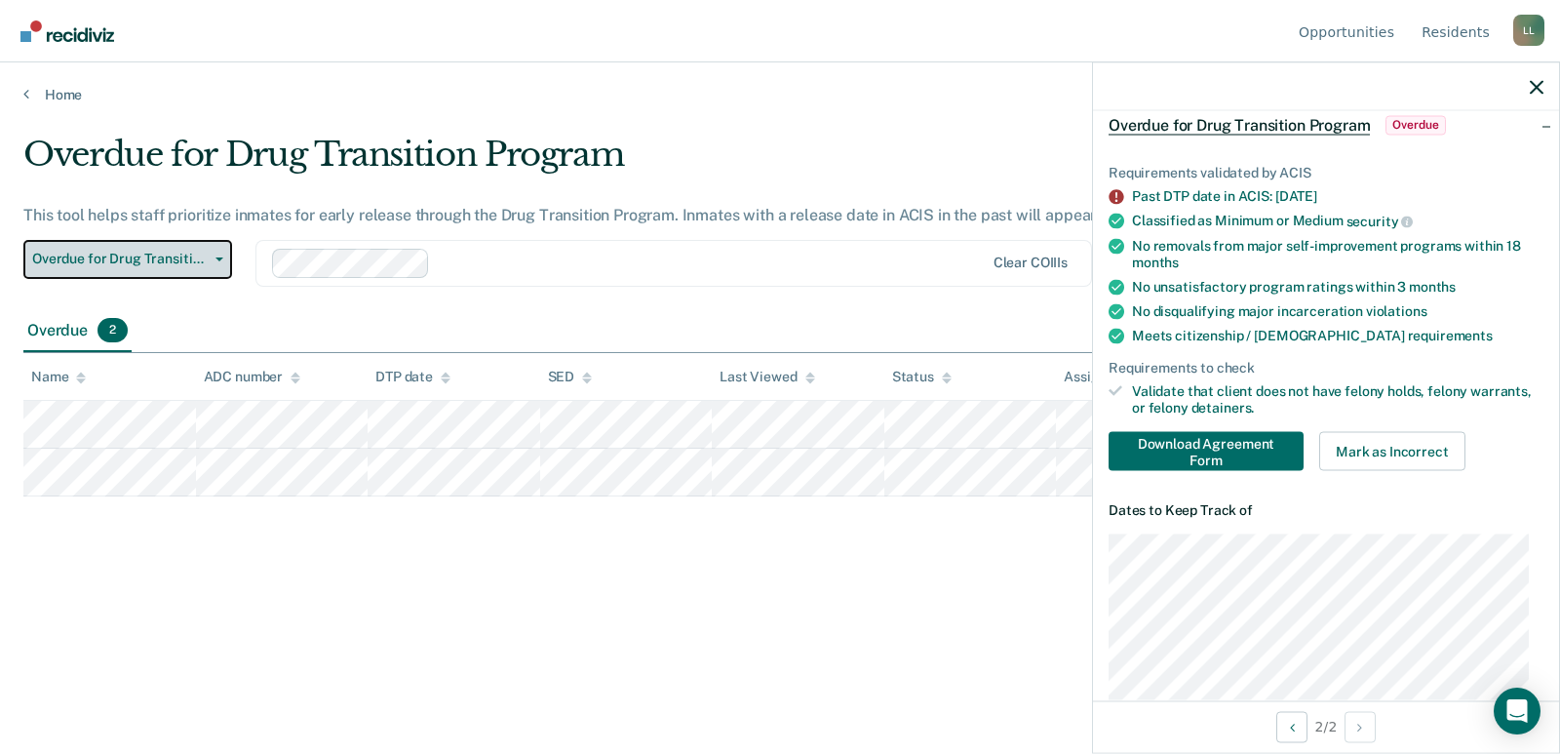
click at [196, 265] on span "Overdue for Drug Transition Program" at bounding box center [119, 259] width 175 height 17
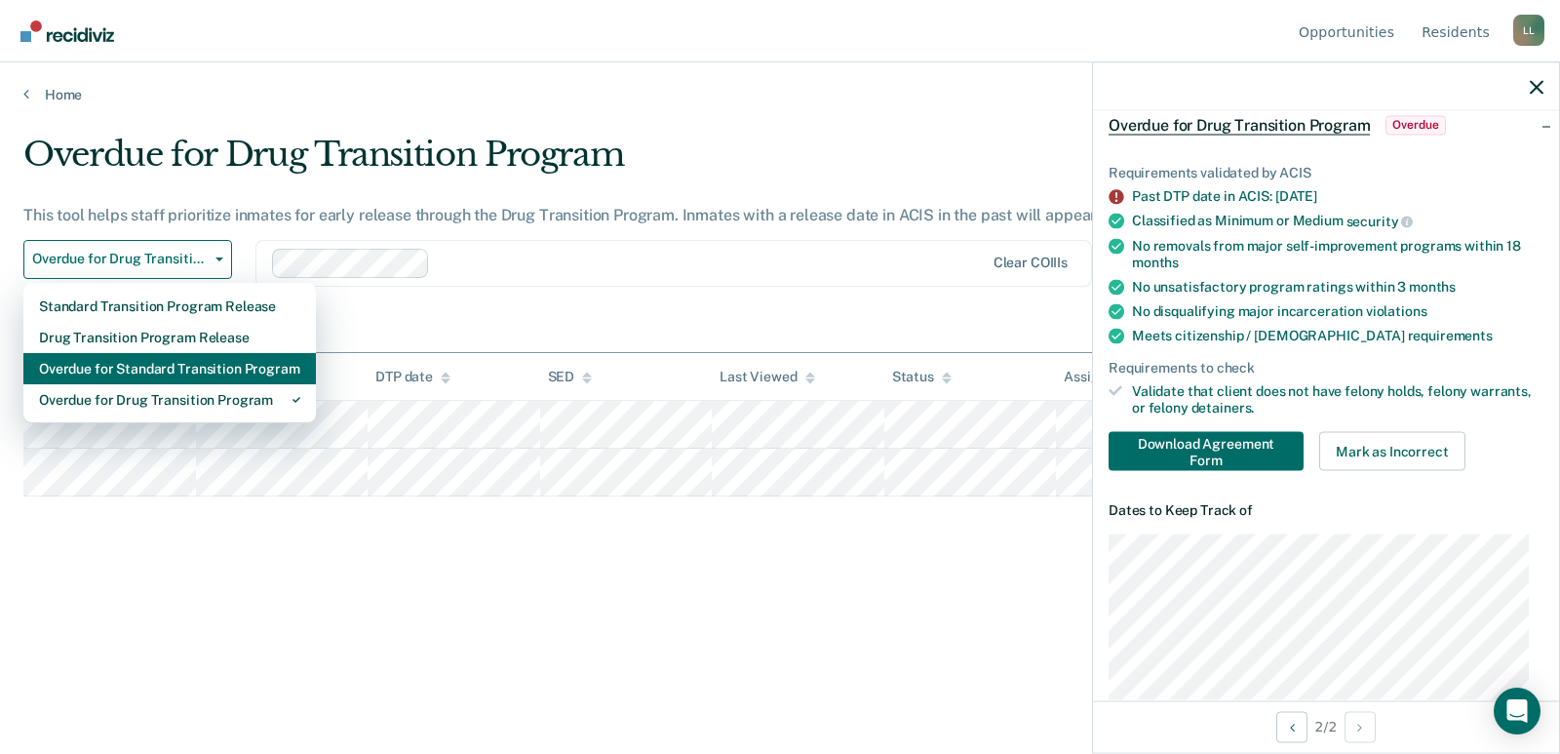
click at [236, 375] on div "Overdue for Standard Transition Program" at bounding box center [169, 368] width 261 height 31
